Goal: Navigation & Orientation: Find specific page/section

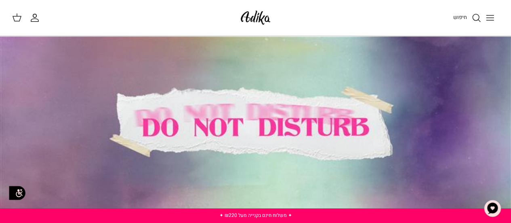
click at [490, 14] on icon "Toggle menu" at bounding box center [490, 18] width 10 height 10
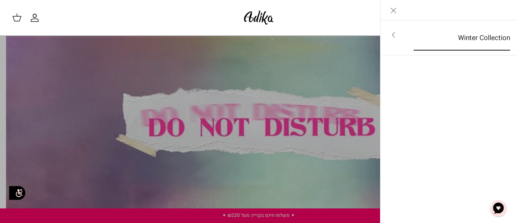
click at [480, 32] on link "Winter Collection" at bounding box center [462, 37] width 111 height 25
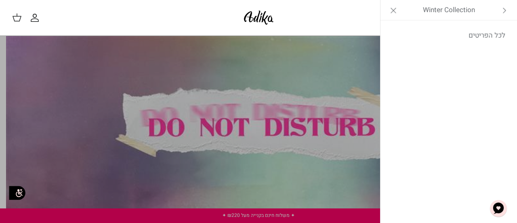
click at [480, 32] on link "לכל הפריטים" at bounding box center [449, 35] width 129 height 20
